Goal: Task Accomplishment & Management: Manage account settings

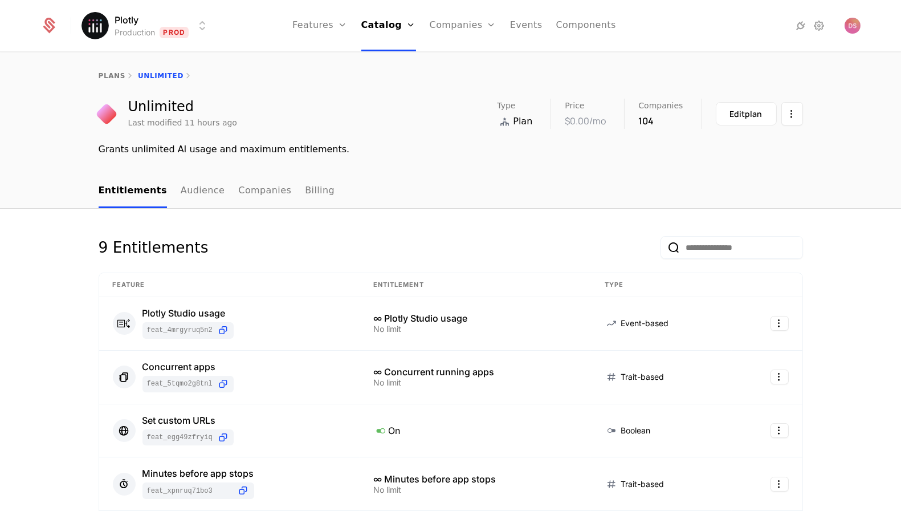
scroll to position [279, 0]
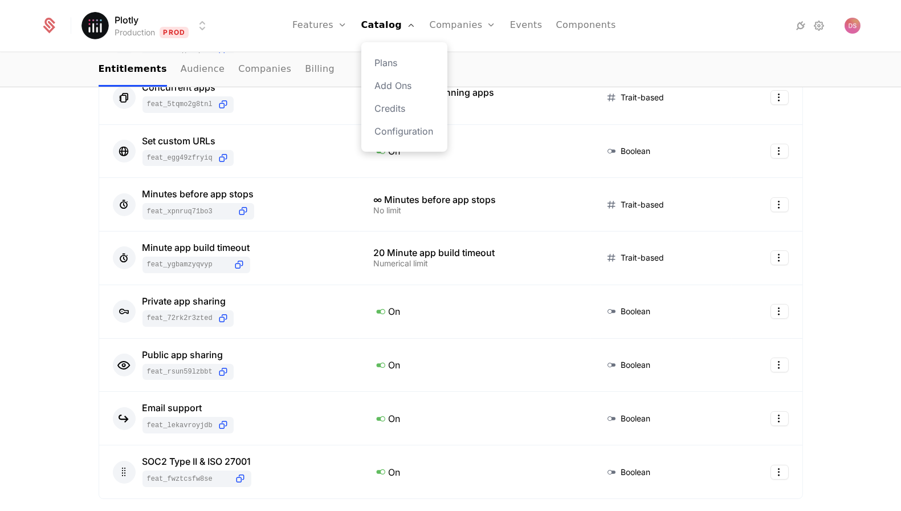
click at [389, 54] on div "Plans Add Ons Credits Configuration" at bounding box center [404, 96] width 86 height 109
click at [393, 61] on link "Plans" at bounding box center [404, 63] width 59 height 14
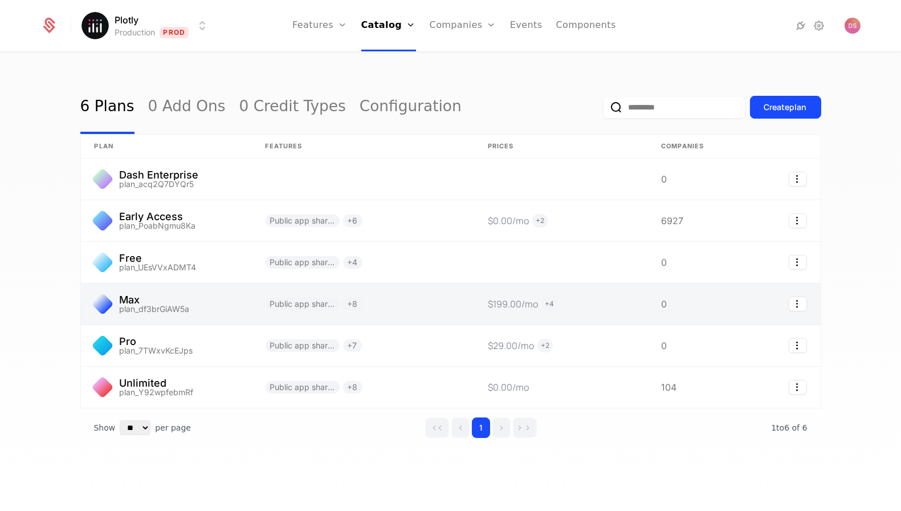
click at [233, 296] on link at bounding box center [166, 303] width 171 height 41
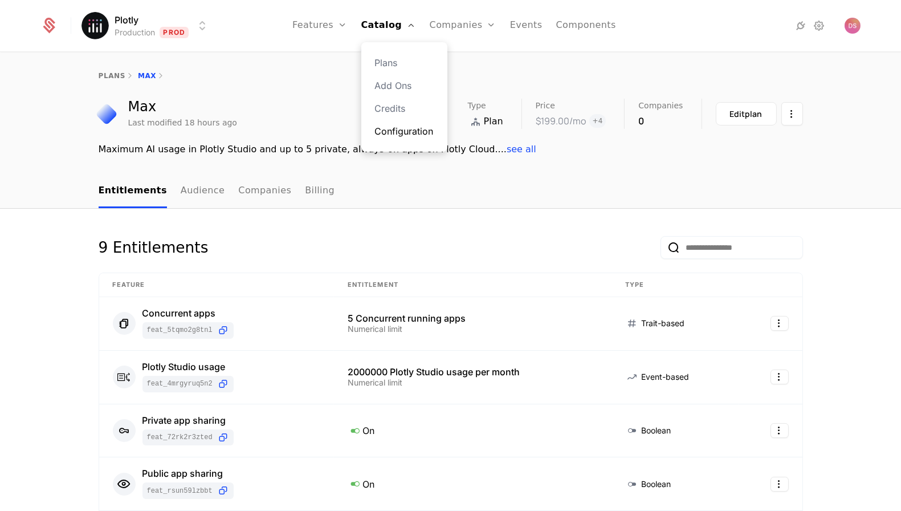
click at [433, 136] on link "Configuration" at bounding box center [404, 131] width 59 height 14
click at [148, 6] on div "Plotly Production Prod Features Features Flags Catalog Plans Add Ons Credits Co…" at bounding box center [450, 25] width 820 height 51
click at [148, 19] on html "Plotly Production Prod Features Features Flags Catalog Plans Add Ons Credits Co…" at bounding box center [450, 255] width 901 height 511
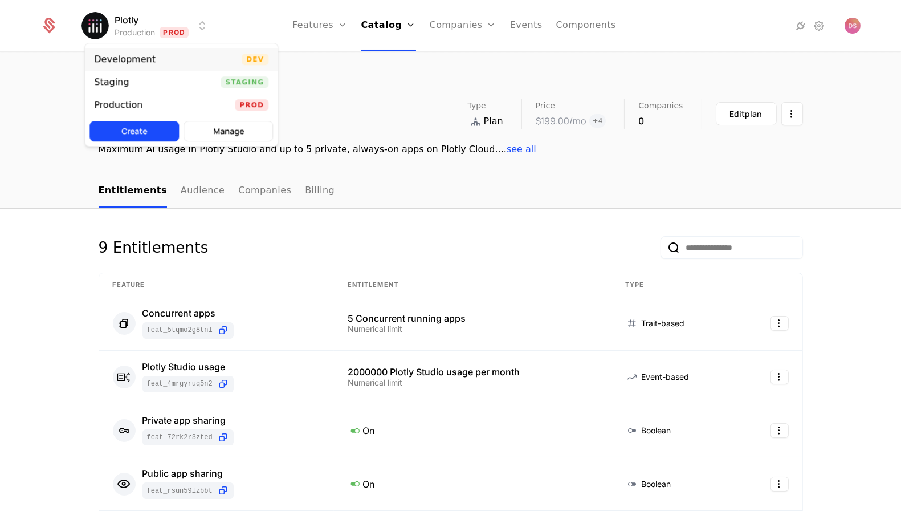
click at [148, 55] on div "Development" at bounding box center [125, 59] width 62 height 9
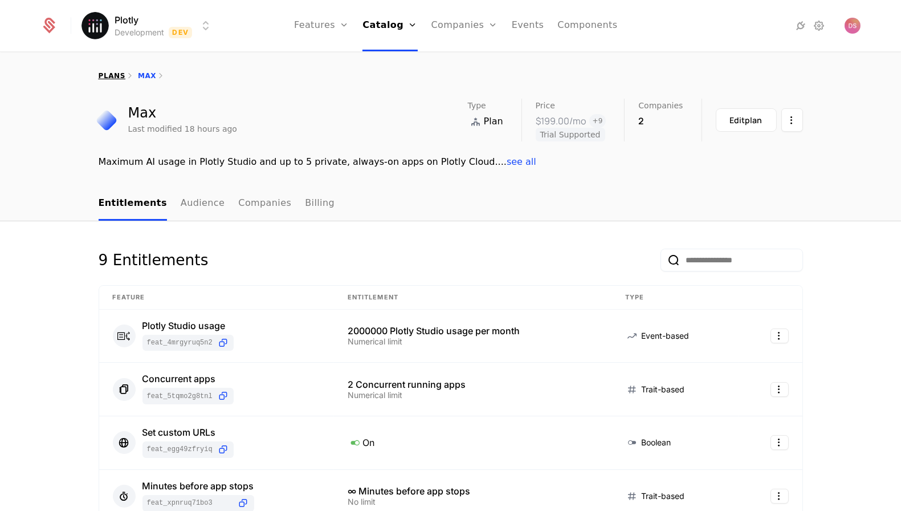
click at [117, 72] on link "plans" at bounding box center [112, 76] width 27 height 8
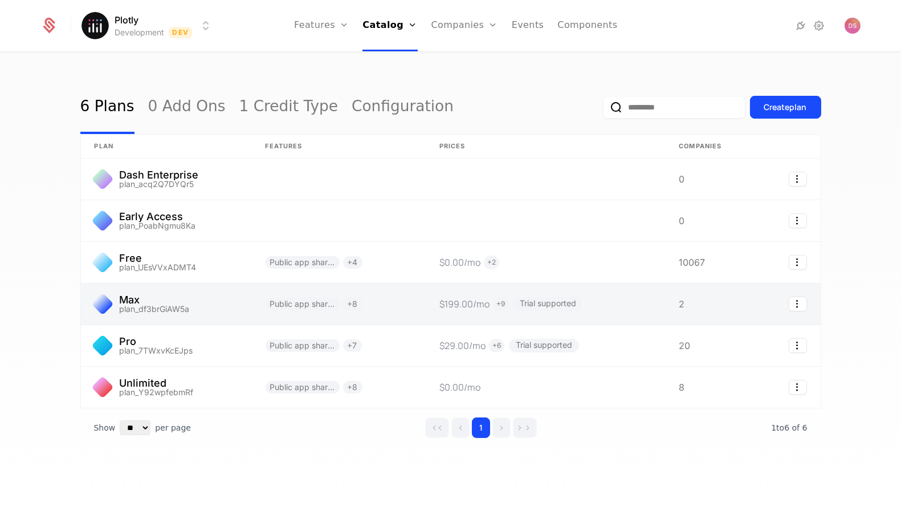
click at [313, 316] on link at bounding box center [339, 303] width 174 height 41
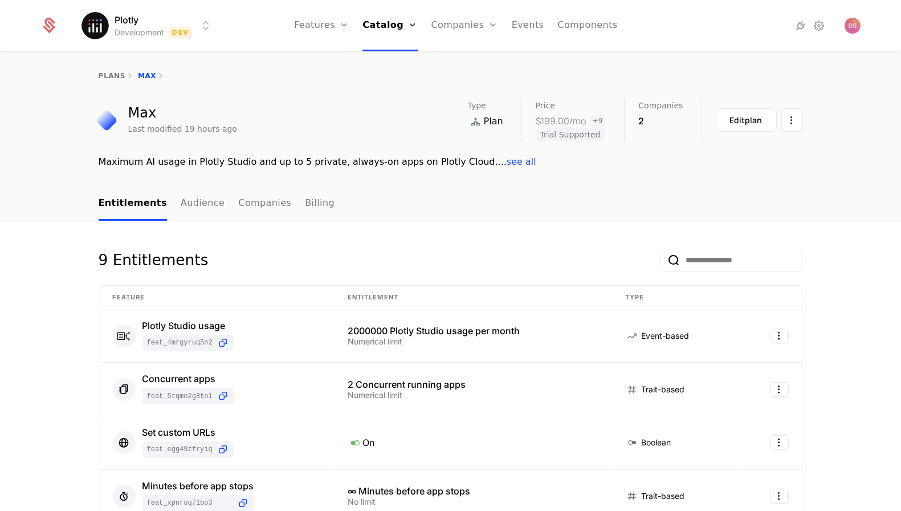
click at [182, 38] on div "Plotly Development Dev Features Features Flags Catalog Plans Add Ons Credits Co…" at bounding box center [450, 25] width 820 height 51
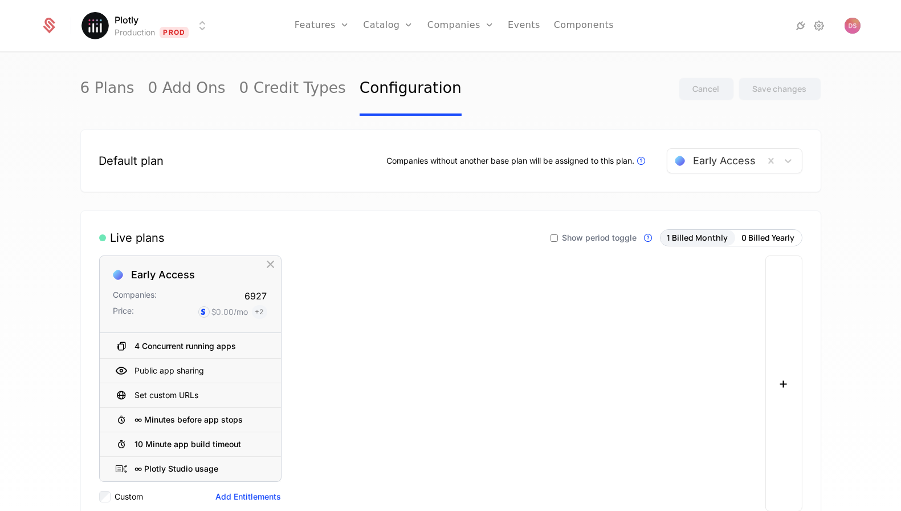
click at [180, 16] on html "Plotly Production Prod Features Features Flags Catalog Plans Add Ons Credits Co…" at bounding box center [450, 255] width 901 height 511
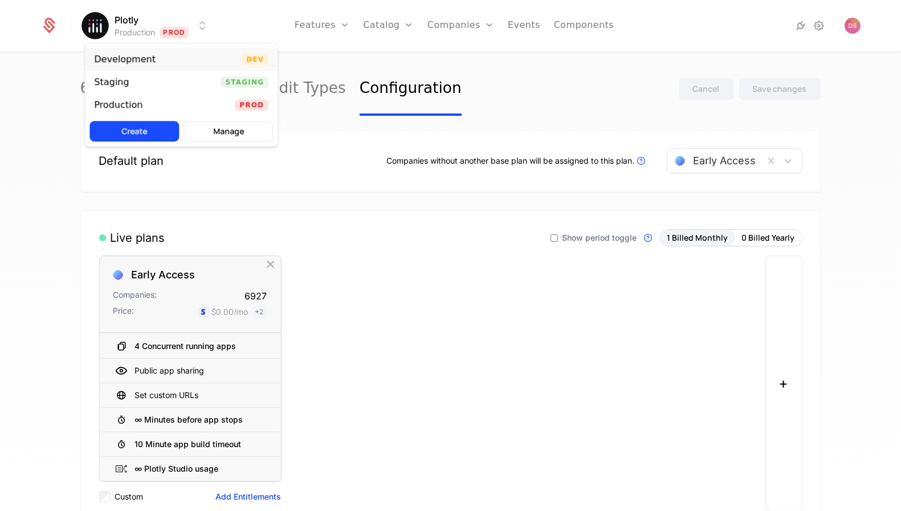
click at [198, 65] on div "Development Dev" at bounding box center [181, 59] width 193 height 23
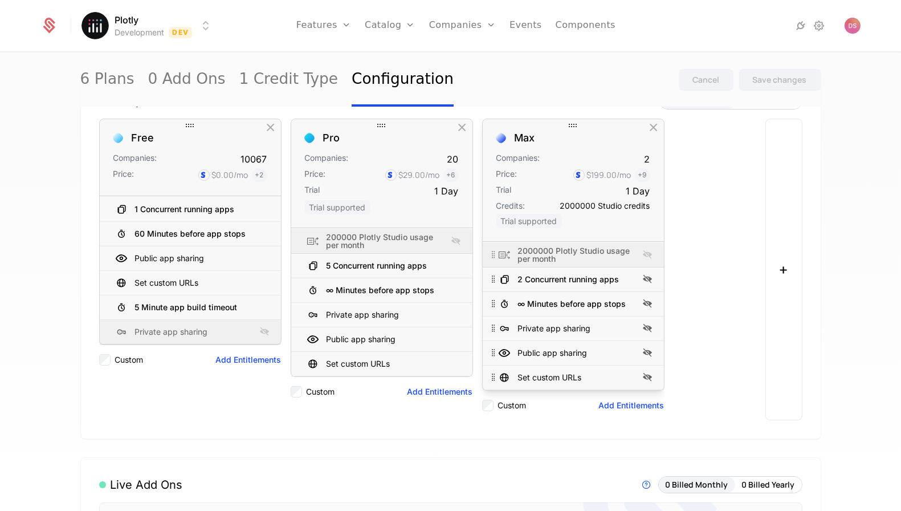
scroll to position [139, 0]
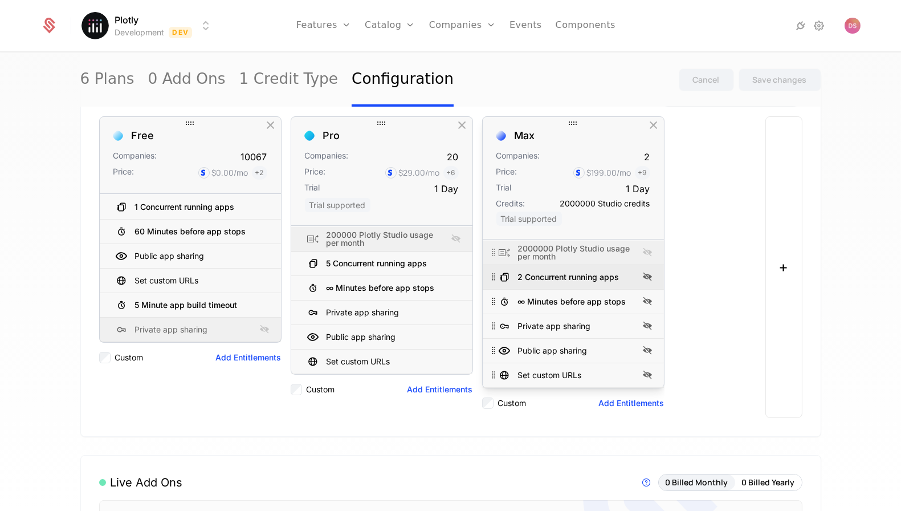
click at [577, 273] on div "2 Concurrent running apps" at bounding box center [568, 277] width 101 height 8
click at [511, 274] on div at bounding box center [504, 276] width 17 height 17
click at [494, 272] on icon at bounding box center [493, 276] width 11 height 11
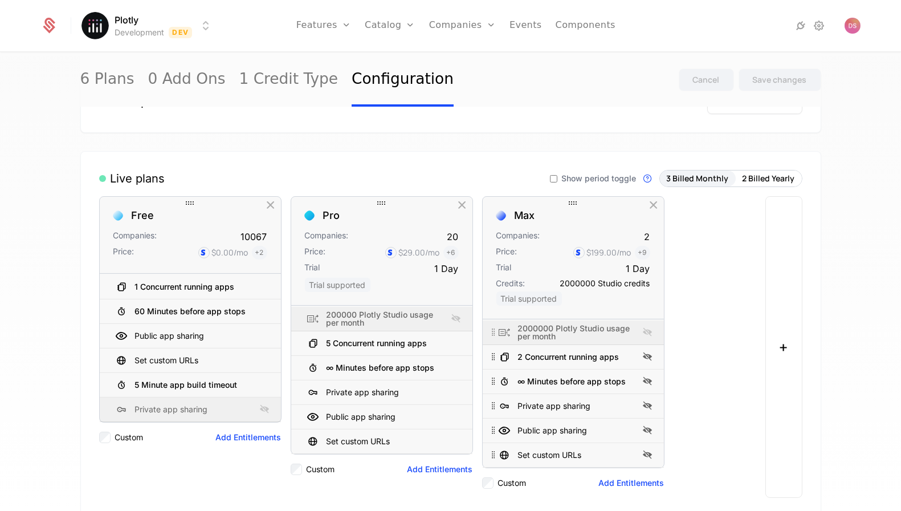
scroll to position [0, 0]
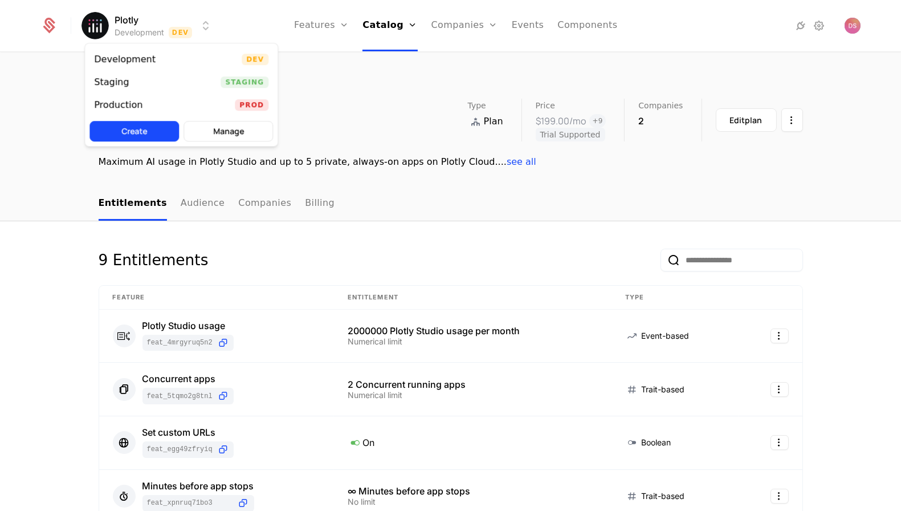
click at [164, 21] on html "Plotly Development Dev Features Features Flags Catalog Plans Add Ons Credits Co…" at bounding box center [450, 255] width 901 height 511
click at [168, 76] on div "Staging Staging" at bounding box center [181, 82] width 193 height 23
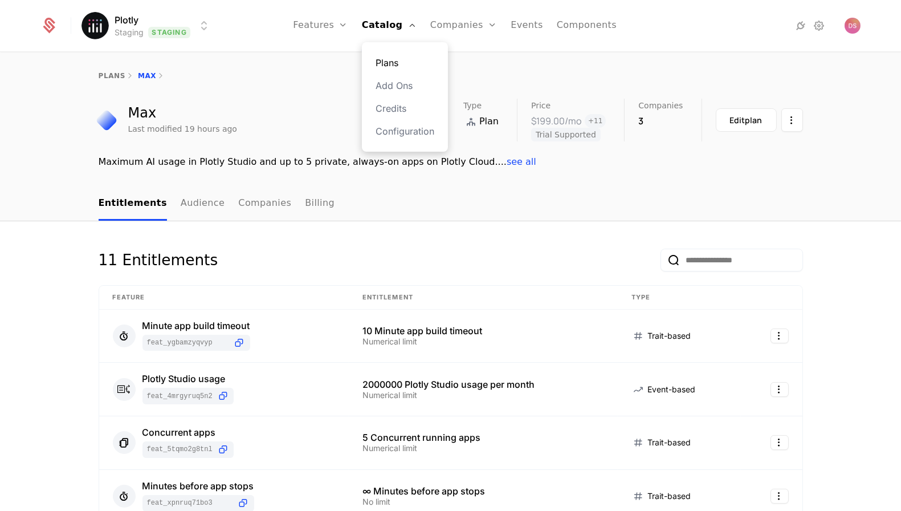
click at [393, 58] on link "Plans" at bounding box center [405, 63] width 59 height 14
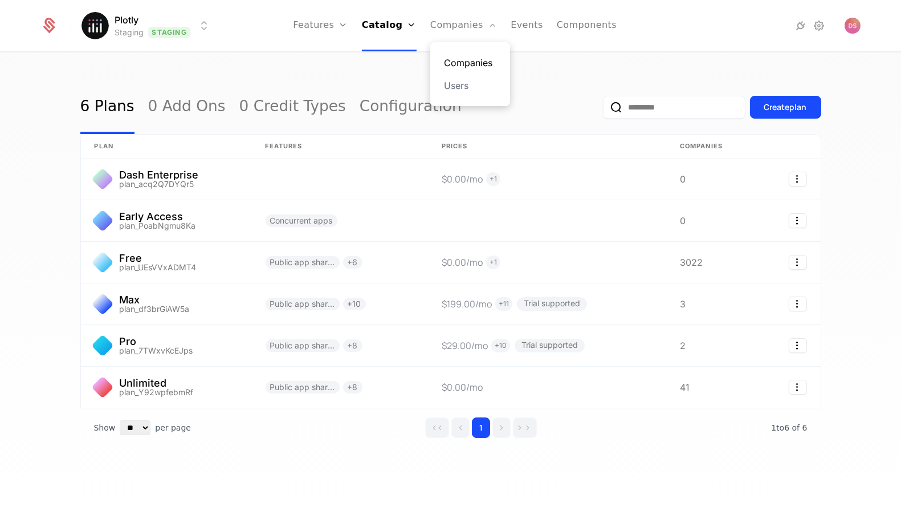
click at [452, 58] on link "Companies" at bounding box center [470, 63] width 52 height 14
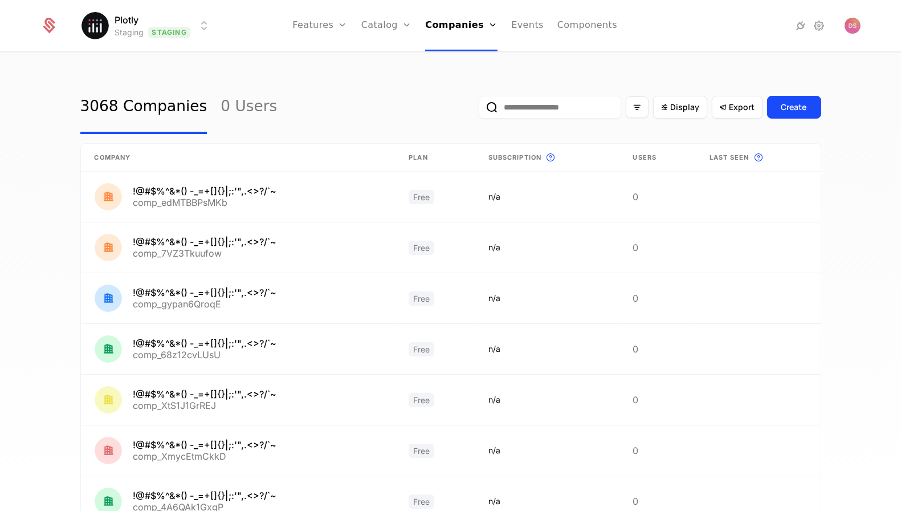
click at [604, 118] on input "email" at bounding box center [550, 107] width 142 height 23
paste input "**********"
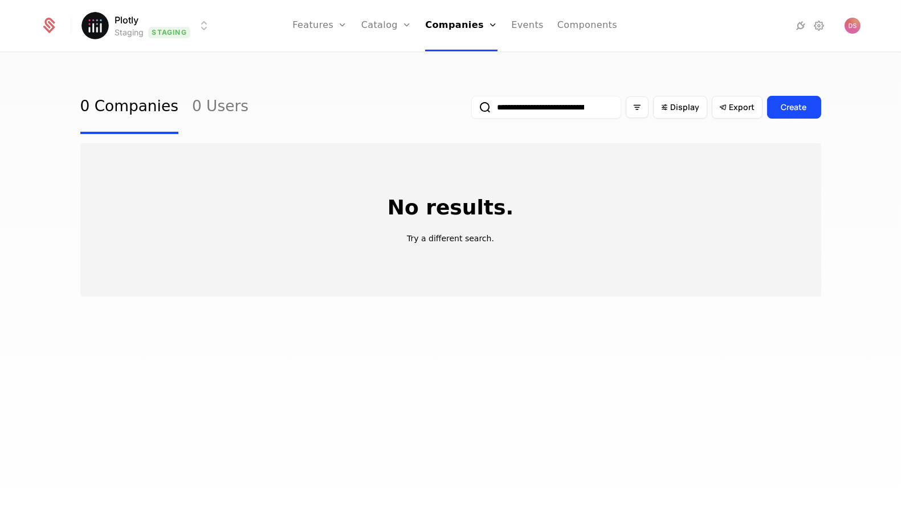
scroll to position [0, 70]
drag, startPoint x: 563, startPoint y: 111, endPoint x: 750, endPoint y: 103, distance: 187.1
click at [751, 103] on div "**********" at bounding box center [645, 107] width 349 height 54
type input "******"
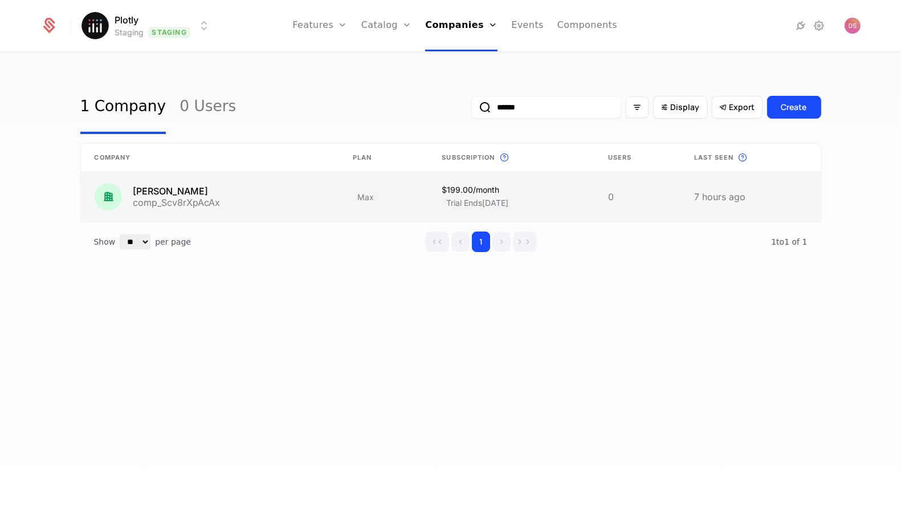
click at [184, 189] on link at bounding box center [210, 197] width 258 height 50
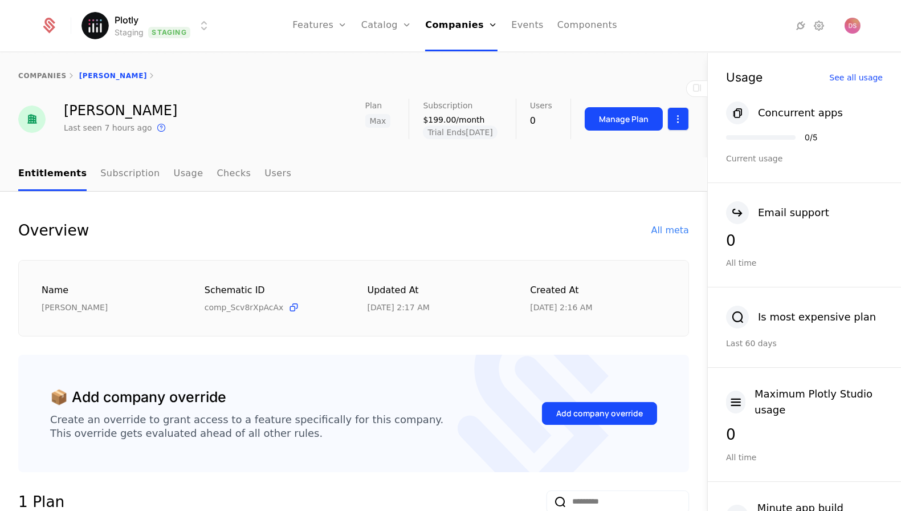
click at [683, 121] on html "Plotly Staging Staging Features Features Flags Catalog Plans Add Ons Credits Co…" at bounding box center [450, 255] width 901 height 511
click at [652, 155] on div "Edit company" at bounding box center [629, 152] width 80 height 16
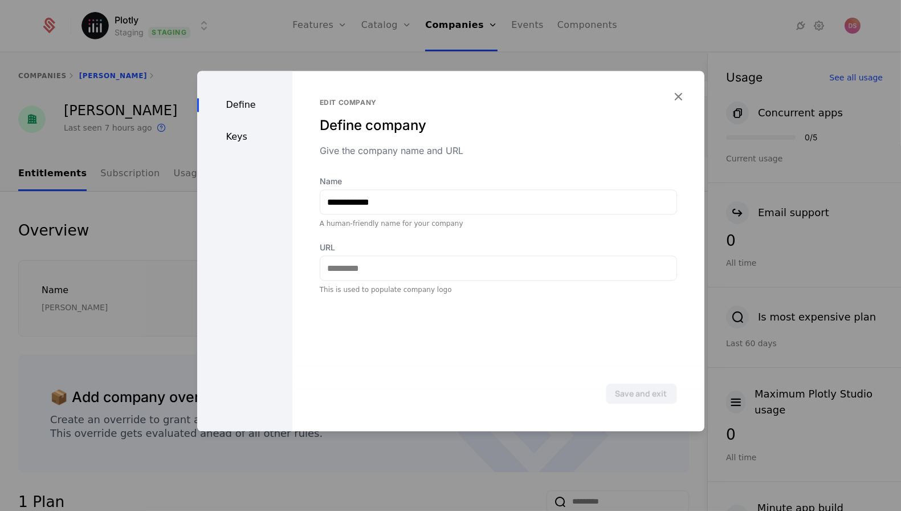
click at [245, 150] on div "Define Keys" at bounding box center [244, 251] width 95 height 360
click at [245, 145] on div "Define Keys" at bounding box center [244, 251] width 95 height 360
click at [245, 144] on div "Keys" at bounding box center [244, 137] width 95 height 14
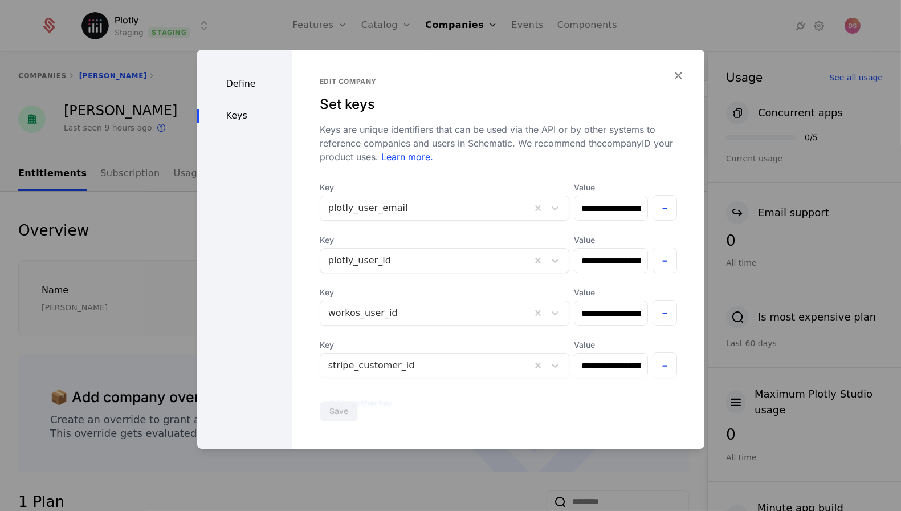
click at [338, 29] on div at bounding box center [450, 255] width 901 height 511
